Goal: Find specific page/section: Find specific page/section

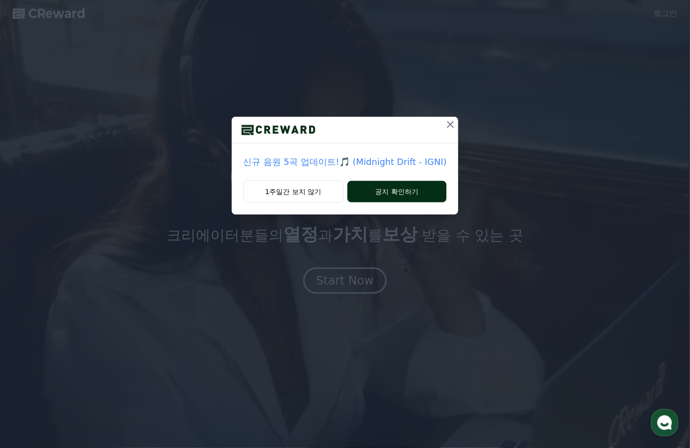
click at [414, 191] on button "공지 확인하기" at bounding box center [398, 191] width 100 height 21
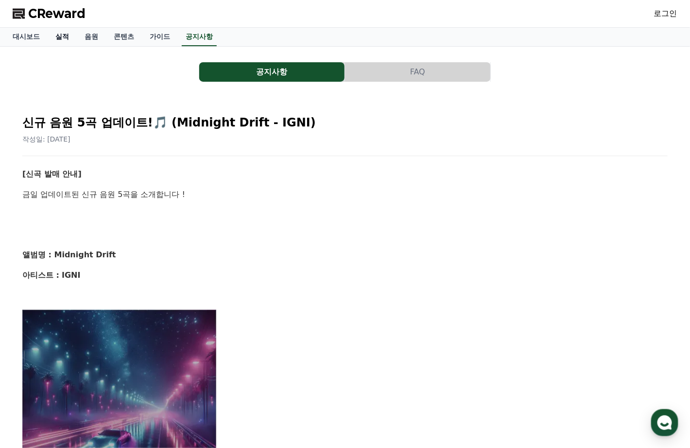
click at [62, 35] on link "실적" at bounding box center [62, 37] width 29 height 18
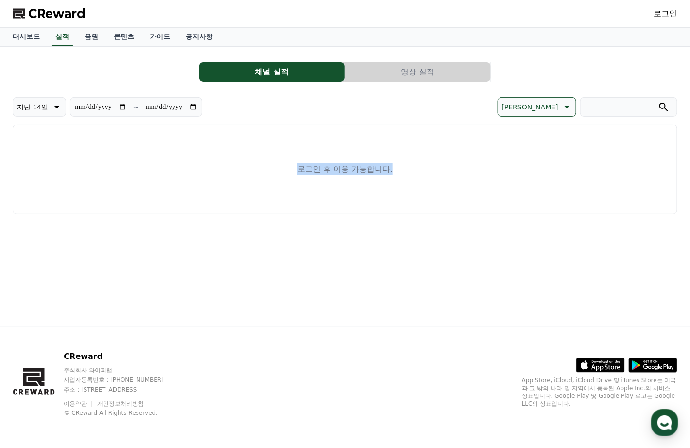
drag, startPoint x: 295, startPoint y: 167, endPoint x: 427, endPoint y: 165, distance: 132.7
click at [427, 165] on div "로그인 후 이용 가능합니다." at bounding box center [345, 168] width 665 height 89
